Goal: Information Seeking & Learning: Learn about a topic

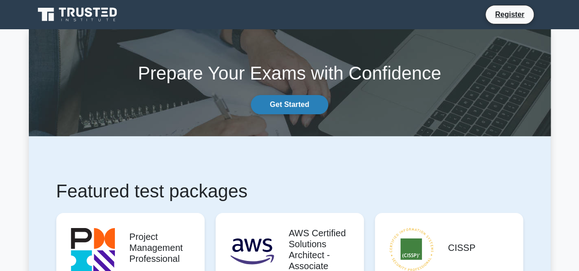
click at [279, 105] on link "Get Started" at bounding box center [289, 104] width 77 height 19
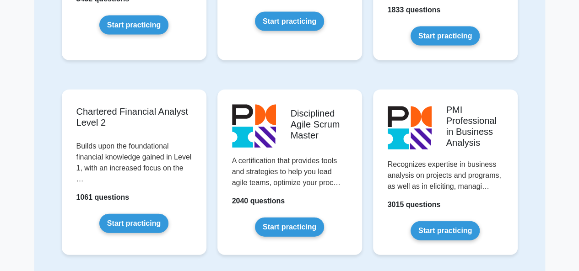
scroll to position [1038, 0]
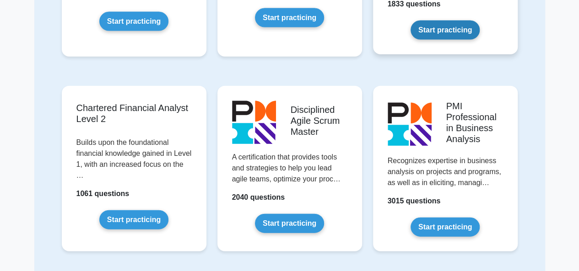
click at [431, 28] on link "Start practicing" at bounding box center [444, 30] width 69 height 19
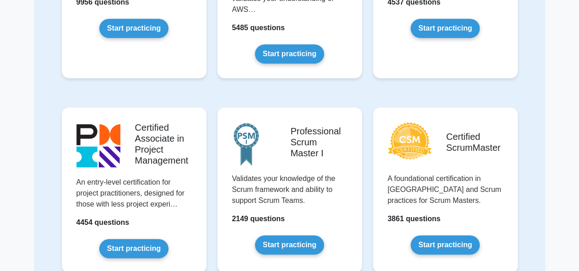
scroll to position [0, 0]
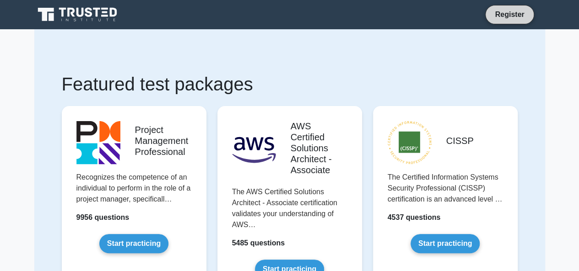
click at [517, 11] on link "Register" at bounding box center [509, 14] width 40 height 11
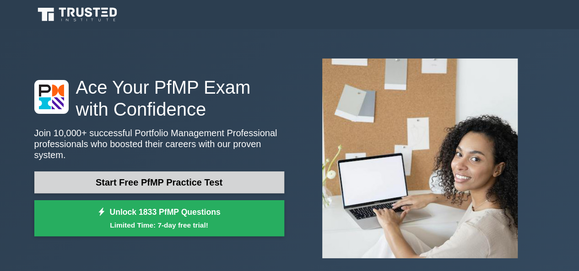
click at [199, 172] on link "Start Free PfMP Practice Test" at bounding box center [159, 183] width 250 height 22
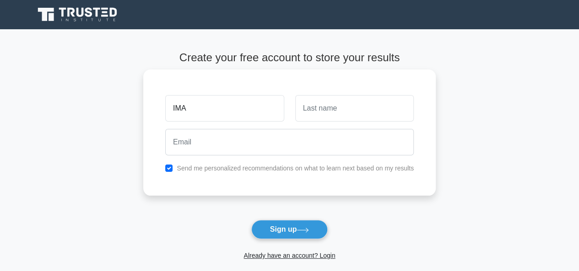
type input "IMA"
click at [359, 96] on input "text" at bounding box center [354, 108] width 118 height 27
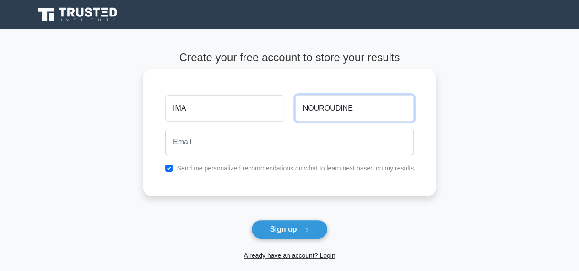
type input "NOUROUDINE"
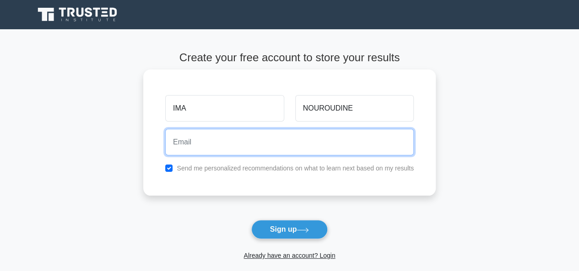
click at [313, 141] on input "email" at bounding box center [289, 142] width 248 height 27
type input "[EMAIL_ADDRESS][DOMAIN_NAME]"
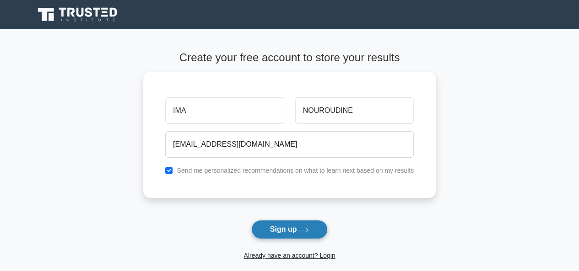
click at [284, 230] on button "Sign up" at bounding box center [289, 229] width 77 height 19
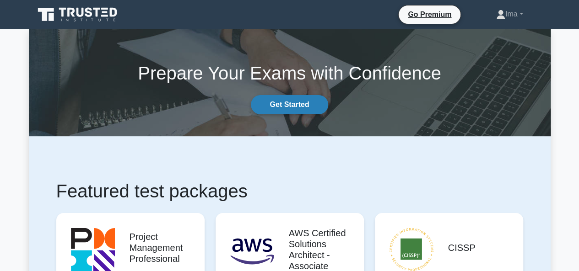
click at [282, 102] on link "Get Started" at bounding box center [289, 104] width 77 height 19
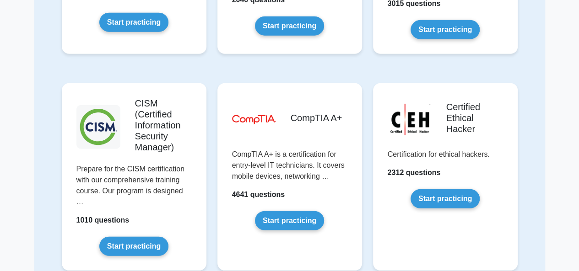
scroll to position [1235, 0]
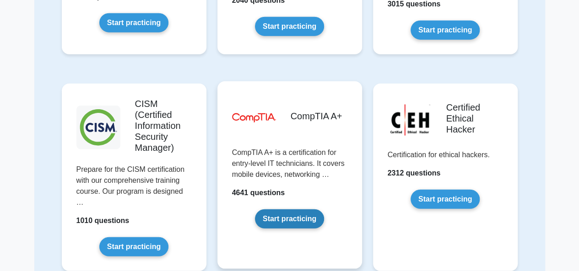
click at [277, 213] on link "Start practicing" at bounding box center [289, 218] width 69 height 19
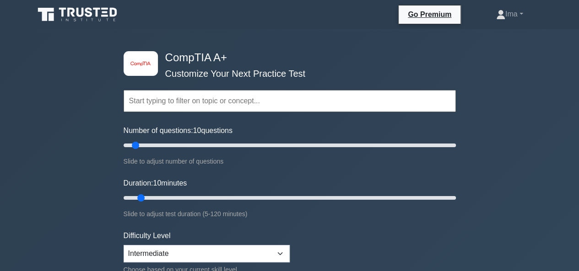
click at [277, 213] on div "Slide to adjust test duration (5-120 minutes)" at bounding box center [289, 214] width 332 height 11
drag, startPoint x: 136, startPoint y: 148, endPoint x: 477, endPoint y: 154, distance: 340.8
click at [456, 151] on input "Number of questions: 200 questions" at bounding box center [289, 145] width 332 height 11
click at [143, 197] on input "Duration: 10 minutes" at bounding box center [289, 198] width 332 height 11
drag, startPoint x: 451, startPoint y: 147, endPoint x: 154, endPoint y: 173, distance: 298.4
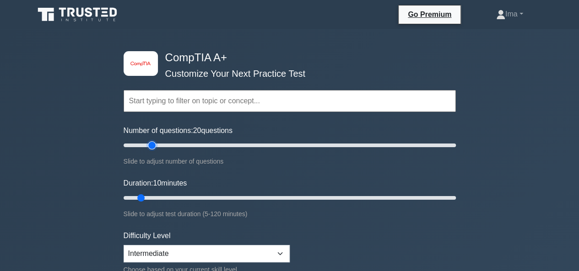
type input "20"
click at [154, 151] on input "Number of questions: 20 questions" at bounding box center [289, 145] width 332 height 11
drag, startPoint x: 140, startPoint y: 197, endPoint x: 160, endPoint y: 198, distance: 20.1
type input "15"
click at [160, 198] on input "Duration: 15 minutes" at bounding box center [289, 198] width 332 height 11
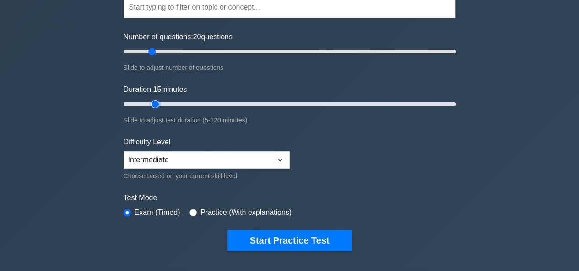
scroll to position [94, 0]
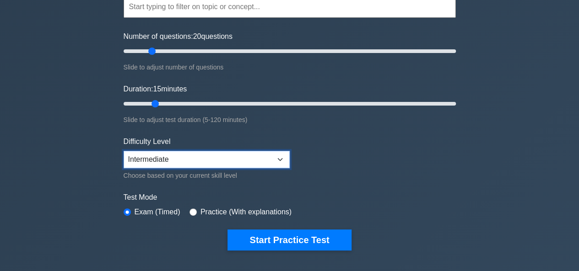
click at [279, 155] on select "Beginner Intermediate Expert" at bounding box center [206, 159] width 166 height 17
click at [123, 151] on select "Beginner Intermediate Expert" at bounding box center [206, 159] width 166 height 17
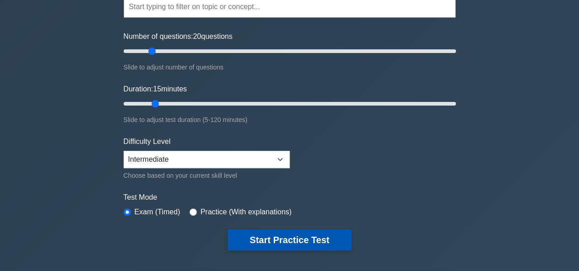
click at [273, 238] on button "Start Practice Test" at bounding box center [288, 240] width 123 height 21
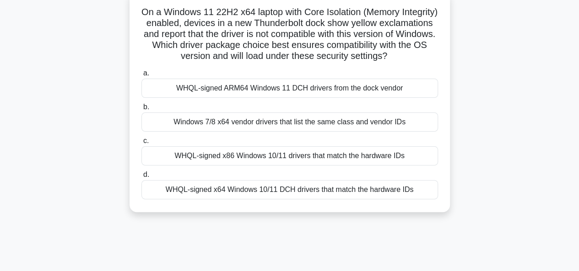
scroll to position [60, 0]
click at [237, 131] on div "Windows 7/8 x64 vendor drivers that list the same class and vendor IDs" at bounding box center [289, 121] width 296 height 19
click at [141, 110] on input "b. Windows 7/8 x64 vendor drivers that list the same class and vendor IDs" at bounding box center [141, 107] width 0 height 6
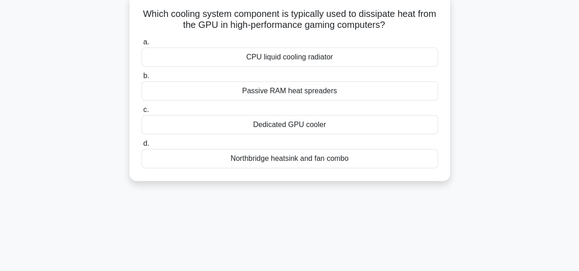
scroll to position [0, 0]
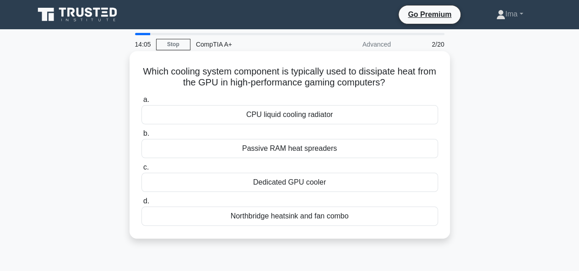
click at [288, 115] on div "CPU liquid cooling radiator" at bounding box center [289, 114] width 296 height 19
click at [141, 103] on input "a. CPU liquid cooling radiator" at bounding box center [141, 100] width 0 height 6
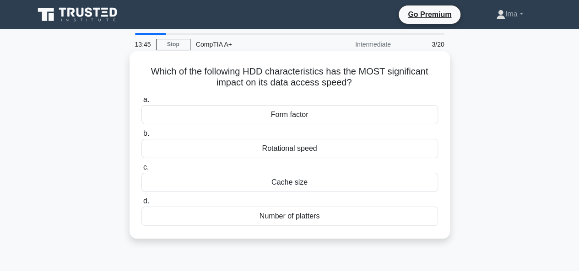
click at [269, 183] on div "Cache size" at bounding box center [289, 182] width 296 height 19
click at [141, 171] on input "c. Cache size" at bounding box center [141, 168] width 0 height 6
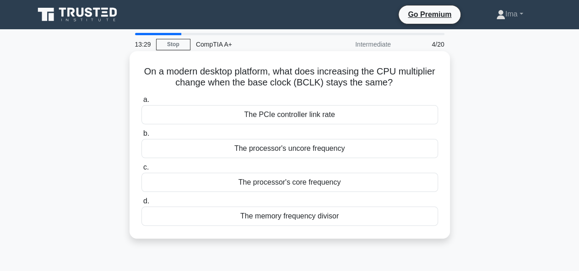
click at [248, 215] on div "The memory frequency divisor" at bounding box center [289, 216] width 296 height 19
click at [141, 204] on input "d. The memory frequency divisor" at bounding box center [141, 201] width 0 height 6
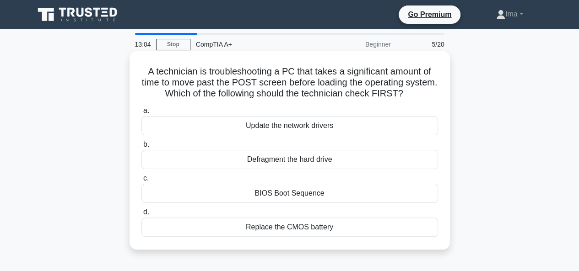
click at [281, 194] on div "BIOS Boot Sequence" at bounding box center [289, 193] width 296 height 19
click at [141, 182] on input "c. BIOS Boot Sequence" at bounding box center [141, 179] width 0 height 6
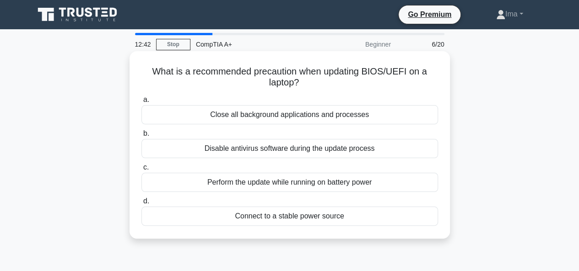
click at [266, 112] on div "Close all background applications and processes" at bounding box center [289, 114] width 296 height 19
click at [141, 103] on input "a. Close all background applications and processes" at bounding box center [141, 100] width 0 height 6
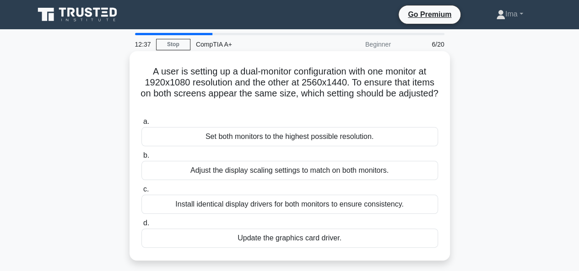
click at [231, 174] on div "Adjust the display scaling settings to match on both monitors." at bounding box center [289, 170] width 296 height 19
click at [141, 159] on input "b. Adjust the display scaling settings to match on both monitors." at bounding box center [141, 156] width 0 height 6
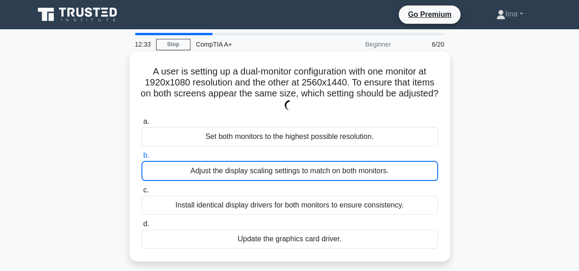
click at [231, 174] on div "Adjust the display scaling settings to match on both monitors." at bounding box center [289, 171] width 296 height 20
click at [141, 159] on input "b. Adjust the display scaling settings to match on both monitors." at bounding box center [141, 156] width 0 height 6
